Goal: Book appointment/travel/reservation

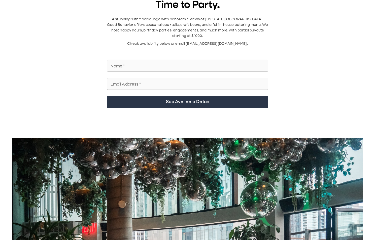
scroll to position [14, 0]
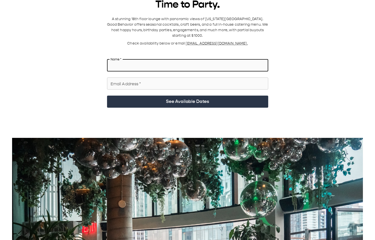
click at [121, 59] on input "Name   *" at bounding box center [187, 65] width 161 height 14
click at [126, 61] on input "Name   *" at bounding box center [187, 65] width 161 height 14
type input "**********"
click at [148, 80] on input "Email Address   *" at bounding box center [187, 84] width 161 height 14
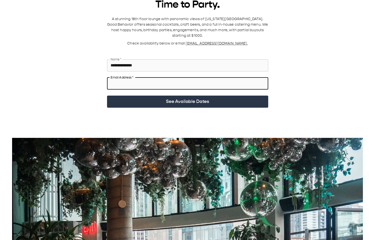
type input "**********"
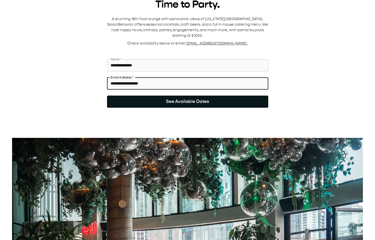
click at [146, 96] on button "See Available Dates" at bounding box center [187, 102] width 161 height 12
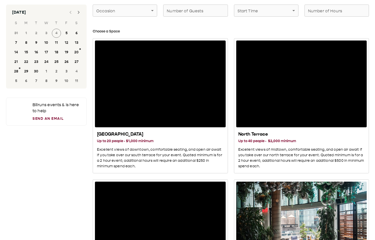
scroll to position [0, 0]
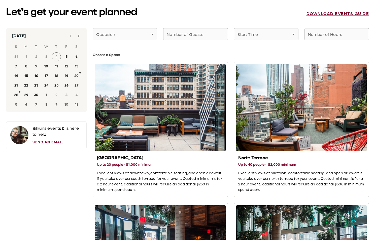
click at [79, 36] on icon "Next month" at bounding box center [79, 36] width 2 height 3
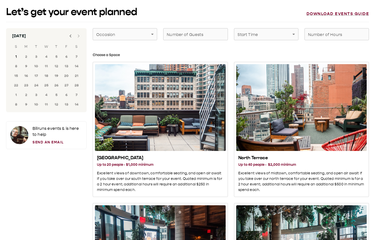
click at [79, 36] on div at bounding box center [74, 36] width 18 height 10
click at [76, 35] on div at bounding box center [75, 36] width 4 height 10
click at [69, 36] on icon "Previous month" at bounding box center [71, 36] width 6 height 6
click at [68, 92] on button "30" at bounding box center [66, 95] width 9 height 9
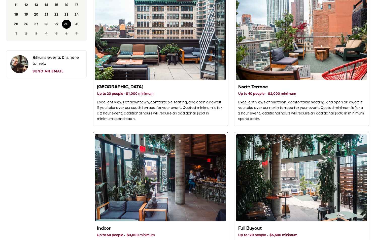
scroll to position [71, 0]
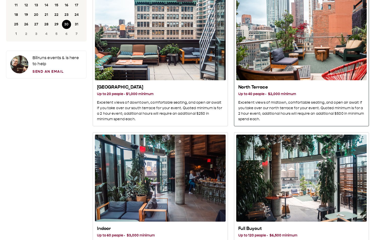
click at [262, 56] on div "North Terrace" at bounding box center [301, 36] width 131 height 87
click at [259, 61] on div "North Terrace" at bounding box center [301, 36] width 131 height 87
click at [250, 87] on h2 "North Terrace" at bounding box center [301, 87] width 127 height 6
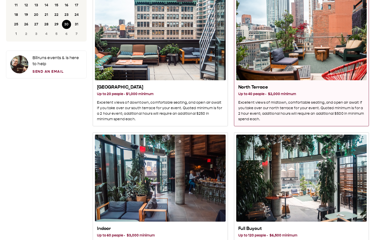
click at [250, 87] on h2 "North Terrace" at bounding box center [301, 87] width 127 height 6
click at [255, 91] on h3 "Up to 40 people · $2,000 minimum" at bounding box center [301, 94] width 127 height 6
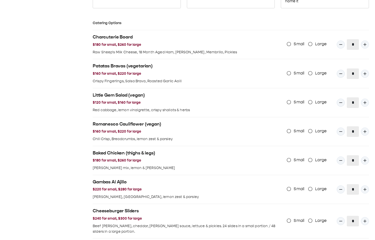
scroll to position [491, 0]
